Goal: Book appointment/travel/reservation

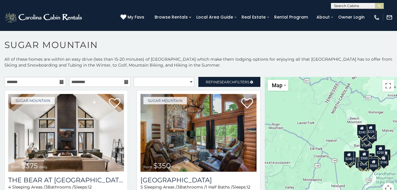
scroll to position [3, 0]
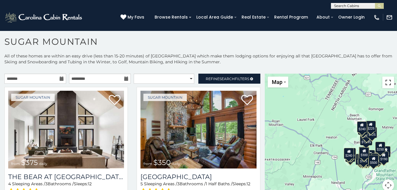
click at [384, 84] on button "Toggle fullscreen view" at bounding box center [388, 82] width 12 height 12
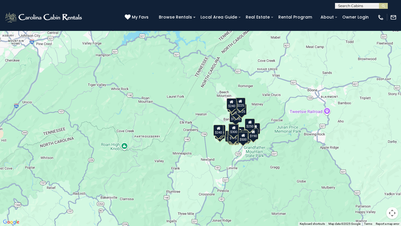
click at [271, 116] on div "$375 $350 $350 $200 $375 $195 $265 $175 $190 $155 $290 $175 $345 $1,095 $195 $2…" at bounding box center [200, 113] width 401 height 226
click at [393, 189] on button "Map camera controls" at bounding box center [393, 213] width 12 height 12
click at [378, 185] on button "Zoom in" at bounding box center [378, 184] width 12 height 12
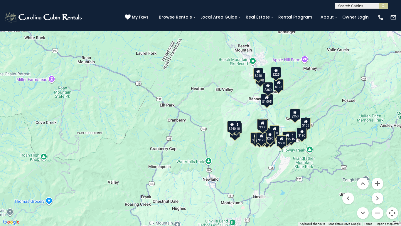
drag, startPoint x: 369, startPoint y: 164, endPoint x: 363, endPoint y: 130, distance: 34.9
click at [363, 130] on div "$375 $350 $350 $200 $375 $195 $265 $175 $190 $155 $290 $175 $345 $1,095 $195 $2…" at bounding box center [200, 113] width 401 height 226
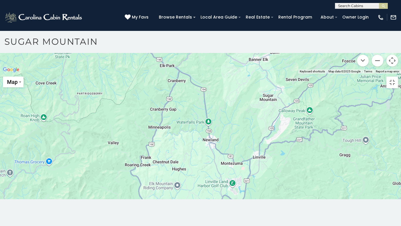
click at [378, 37] on button "Zoom in" at bounding box center [378, 31] width 12 height 12
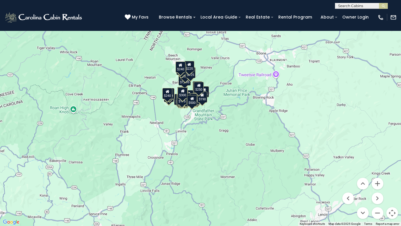
drag, startPoint x: 340, startPoint y: 118, endPoint x: 286, endPoint y: 91, distance: 60.2
click at [286, 91] on div "$375 $350 $350 $200 $375 $195 $265 $175 $190 $155 $290 $175 $345 $1,095 $195 $2…" at bounding box center [200, 113] width 401 height 226
click at [378, 180] on button "Zoom in" at bounding box center [378, 184] width 12 height 12
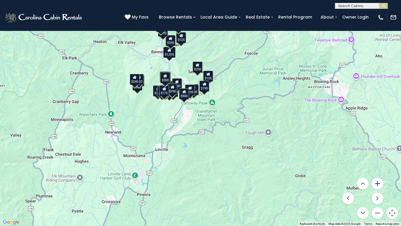
click at [378, 185] on button "Zoom in" at bounding box center [378, 184] width 12 height 12
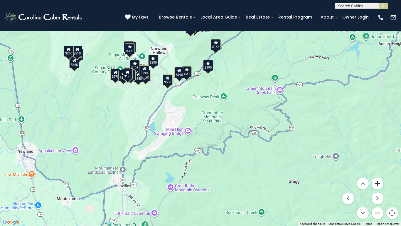
click at [378, 185] on button "Zoom in" at bounding box center [378, 184] width 12 height 12
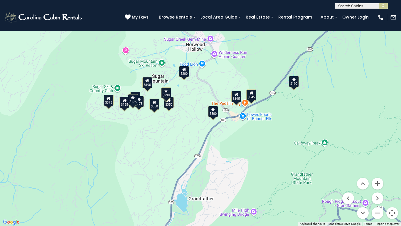
drag, startPoint x: 149, startPoint y: 110, endPoint x: 227, endPoint y: 169, distance: 98.3
click at [227, 169] on div "$375 $350 $350 $200 $375 $195 $175 $155 $290 $175 $345 $195 $500 $190" at bounding box center [200, 113] width 401 height 226
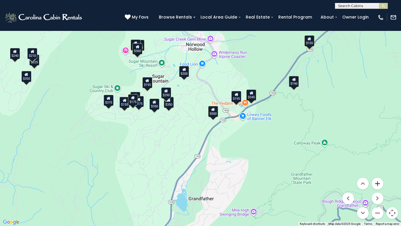
click at [379, 188] on button "Zoom in" at bounding box center [378, 184] width 12 height 12
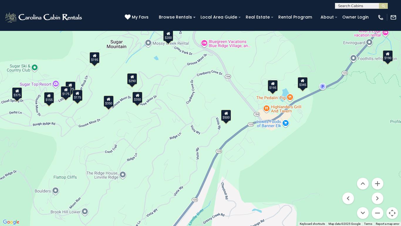
click at [393, 9] on button "Toggle fullscreen view" at bounding box center [393, 9] width 12 height 12
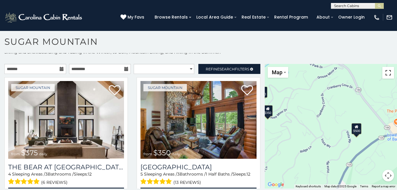
scroll to position [17, 0]
